Goal: Information Seeking & Learning: Learn about a topic

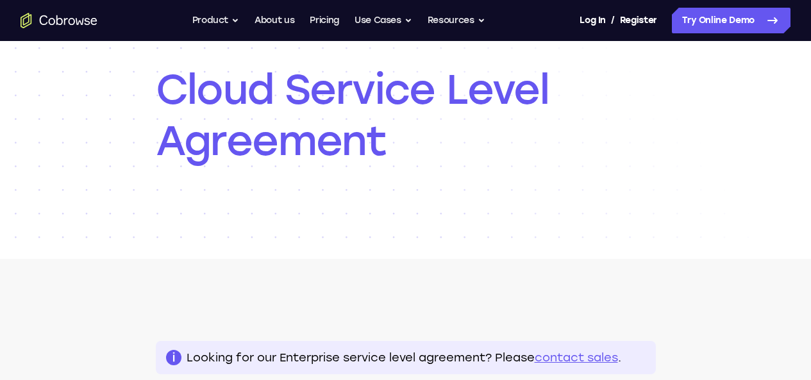
scroll to position [99, 0]
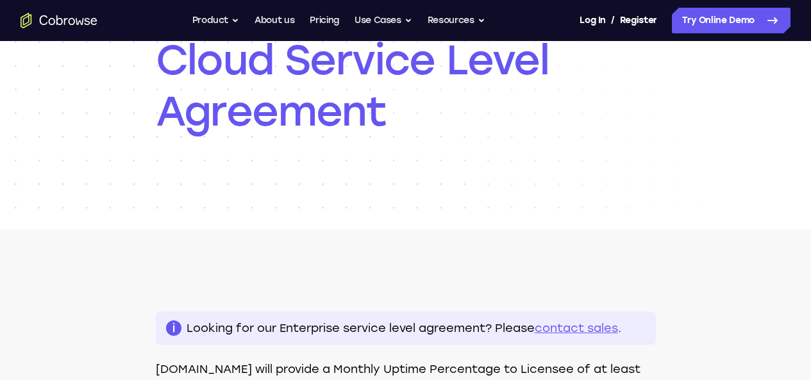
scroll to position [133, 0]
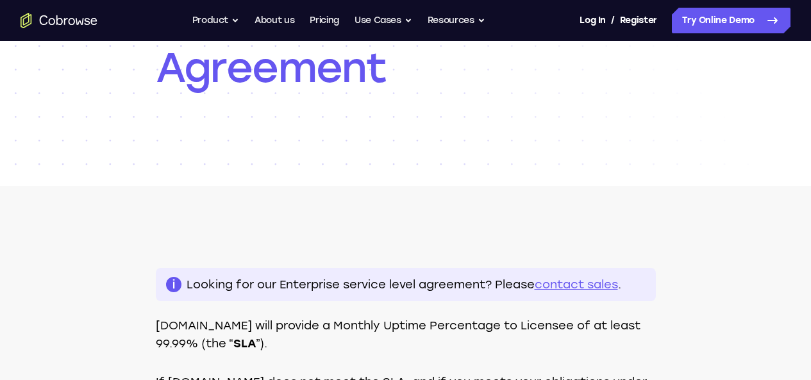
scroll to position [176, 0]
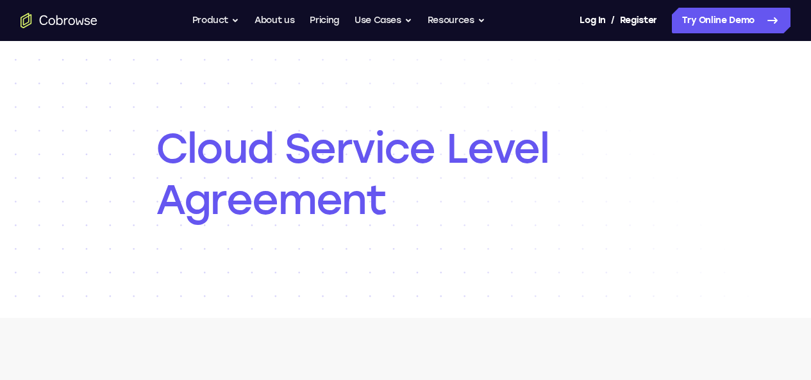
scroll to position [97, 0]
